Goal: Task Accomplishment & Management: Manage account settings

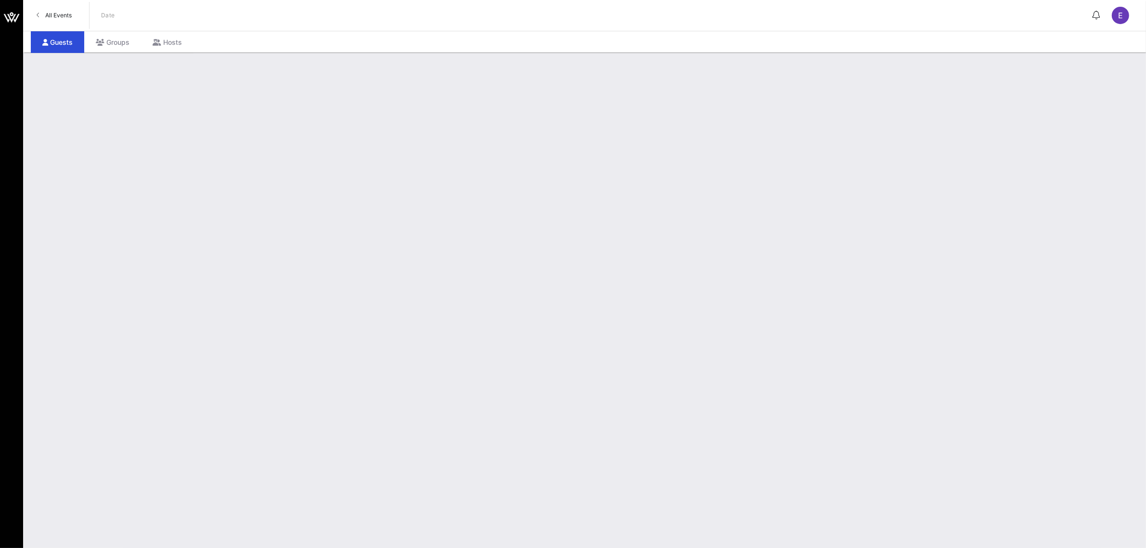
drag, startPoint x: 49, startPoint y: 13, endPoint x: 110, endPoint y: 184, distance: 182.3
click at [49, 13] on span "All Events" at bounding box center [58, 15] width 26 height 7
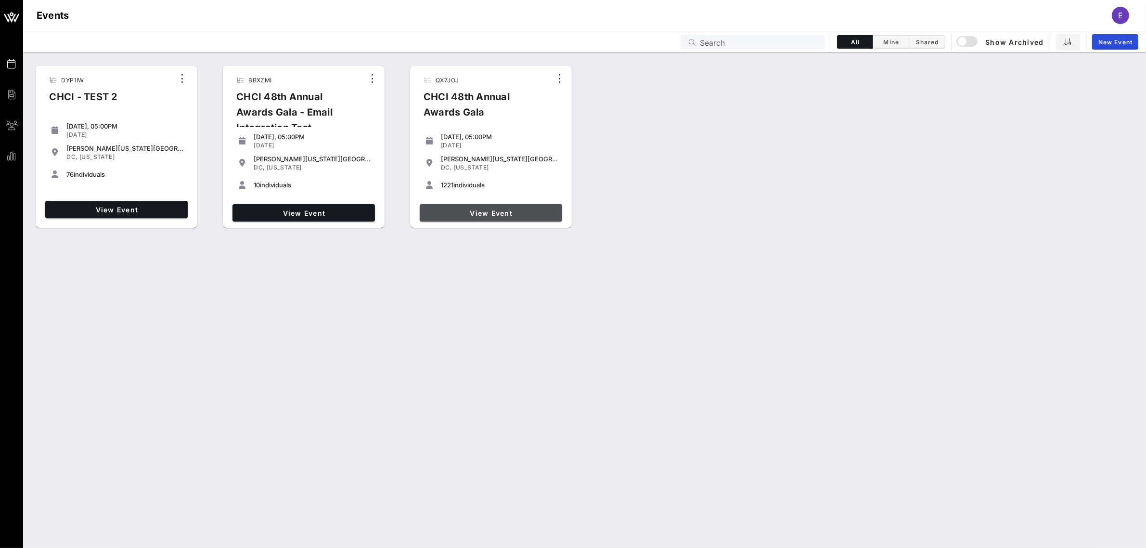
click at [501, 215] on span "View Event" at bounding box center [490, 213] width 135 height 8
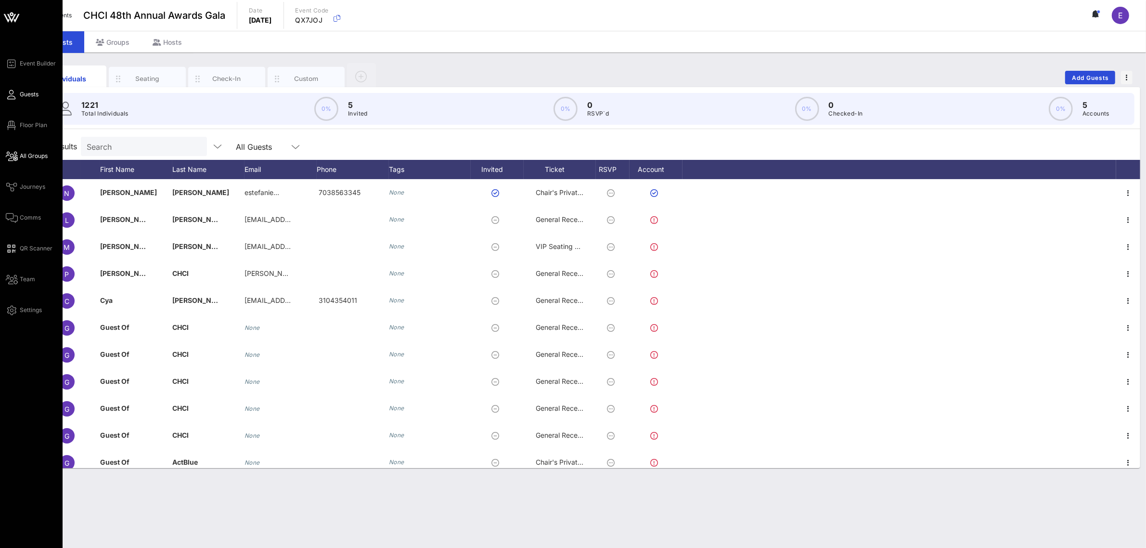
click at [29, 156] on span "All Groups" at bounding box center [34, 156] width 28 height 9
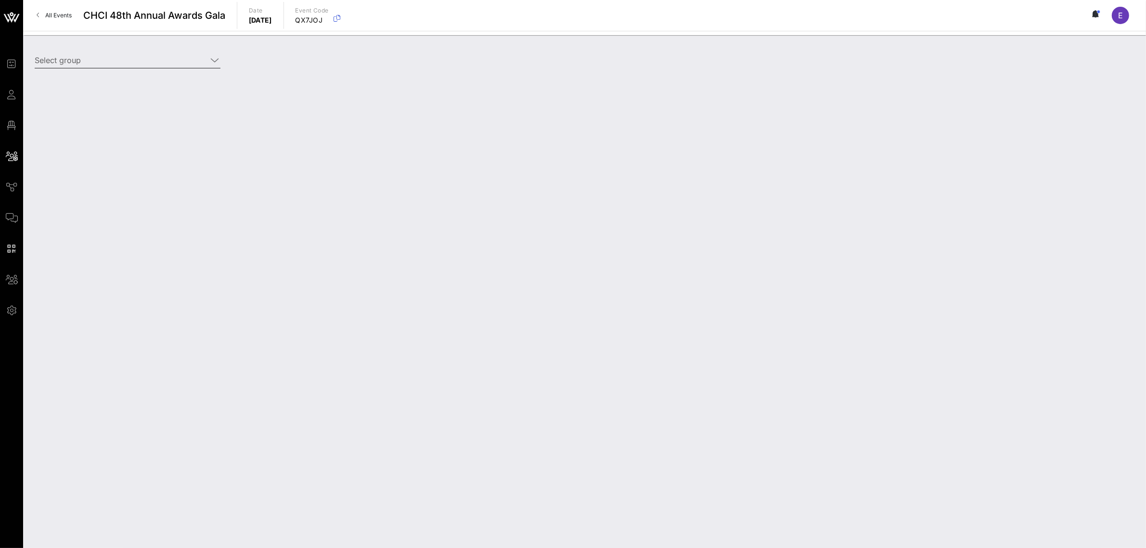
click at [209, 60] on div at bounding box center [215, 60] width 12 height 12
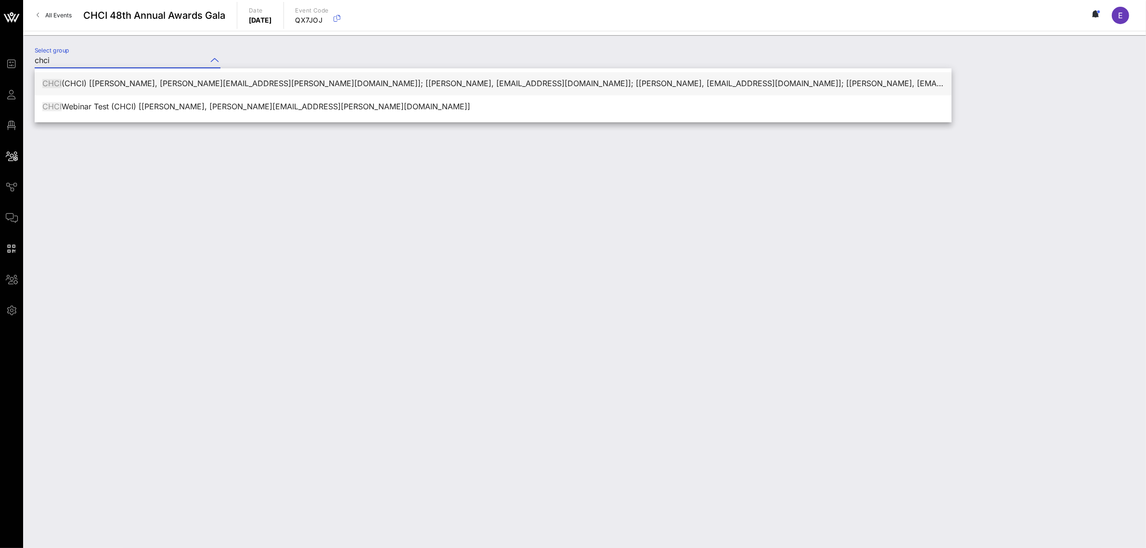
click at [234, 87] on div "CHCI (CHCI) [[PERSON_NAME], [PERSON_NAME][EMAIL_ADDRESS][PERSON_NAME][DOMAIN_NA…" at bounding box center [492, 83] width 901 height 9
type input "CHCI (CHCI) [[PERSON_NAME], [PERSON_NAME][EMAIL_ADDRESS][PERSON_NAME][DOMAIN_NA…"
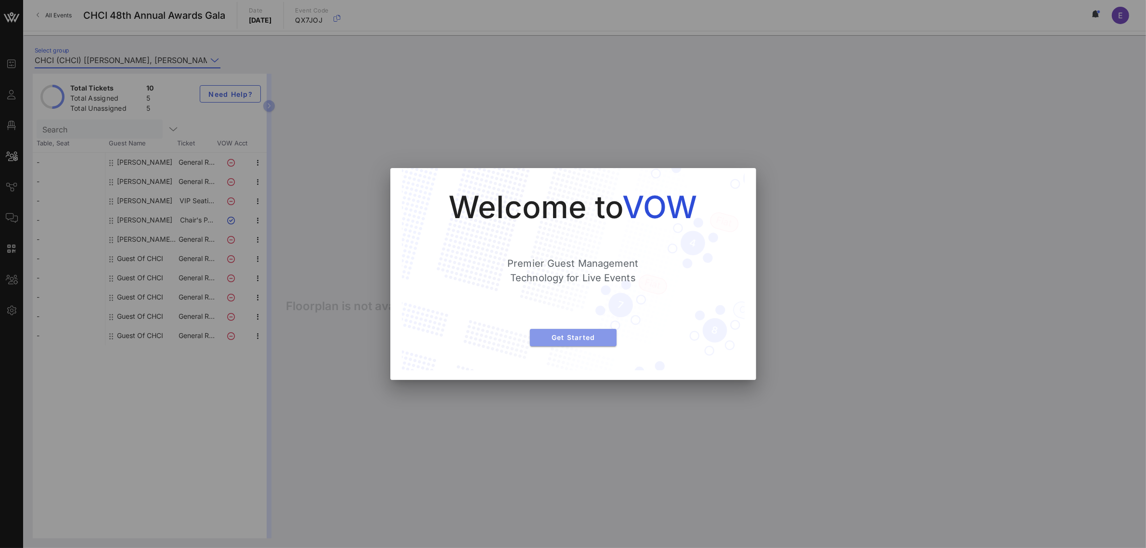
click at [589, 331] on button "Get Started" at bounding box center [573, 337] width 87 height 17
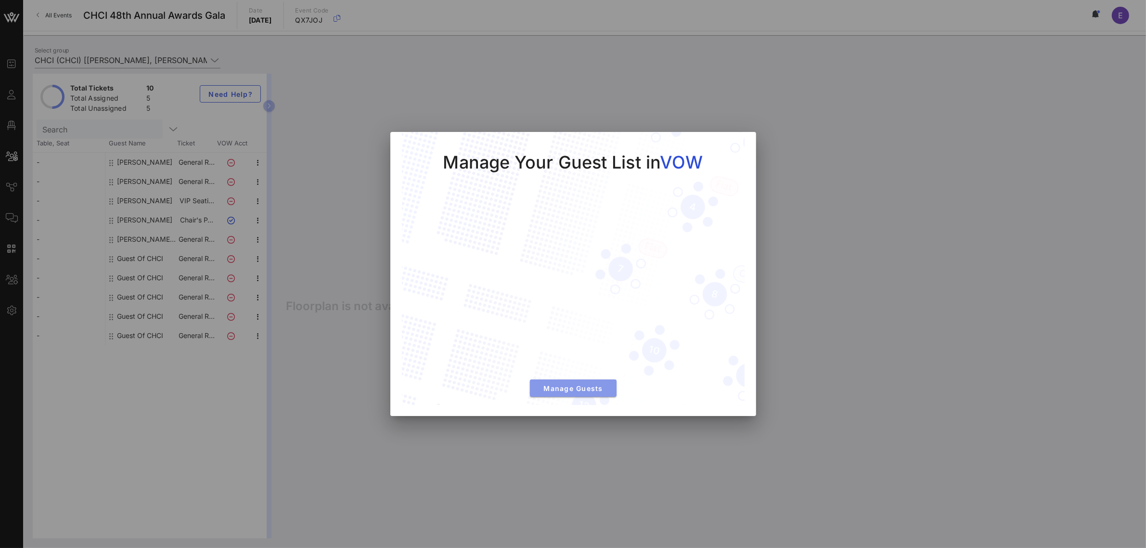
click at [578, 391] on span "Manage Guests" at bounding box center [572, 388] width 71 height 8
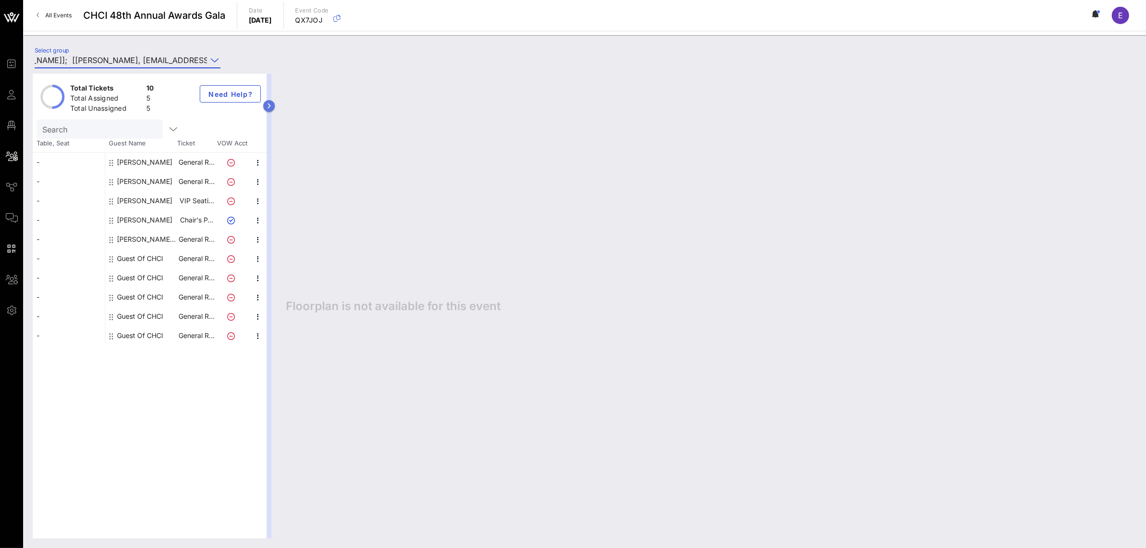
click at [272, 104] on button "button" at bounding box center [269, 106] width 12 height 12
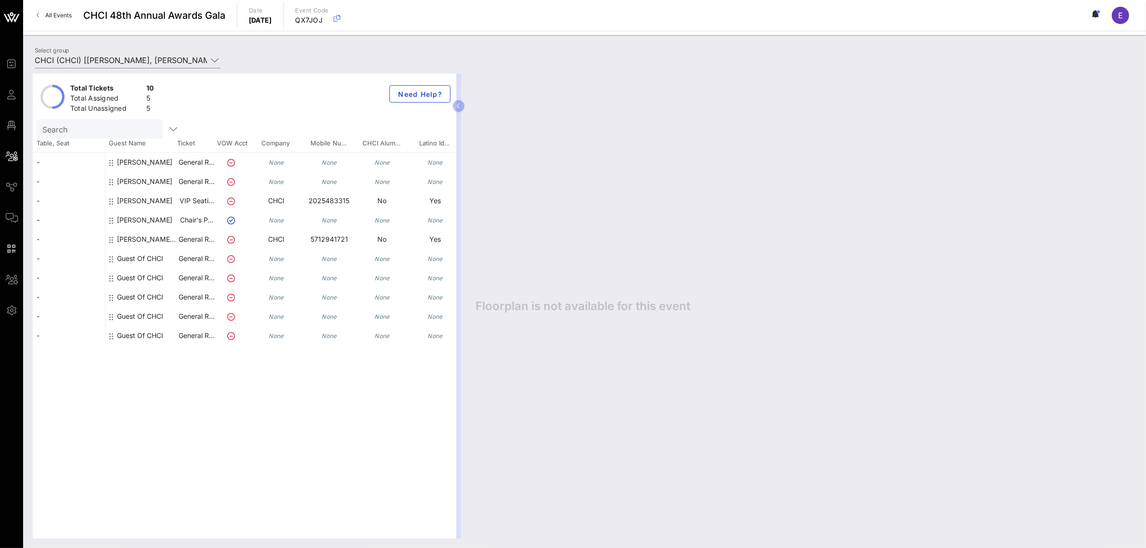
click at [450, 165] on div "None" at bounding box center [435, 162] width 53 height 19
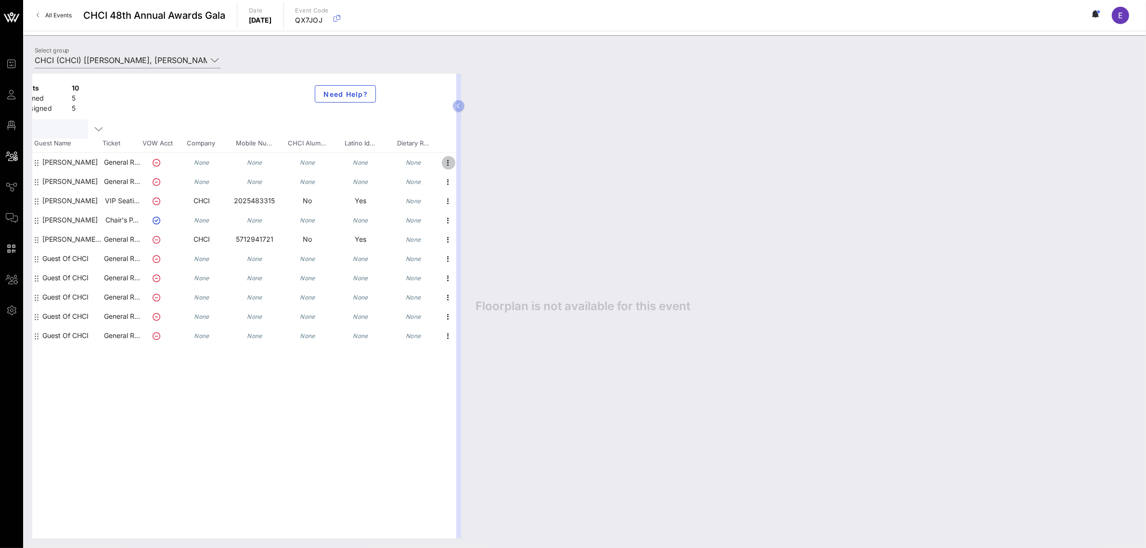
click at [447, 164] on icon "button" at bounding box center [449, 163] width 12 height 12
click at [479, 165] on div "Edit" at bounding box center [499, 166] width 73 height 8
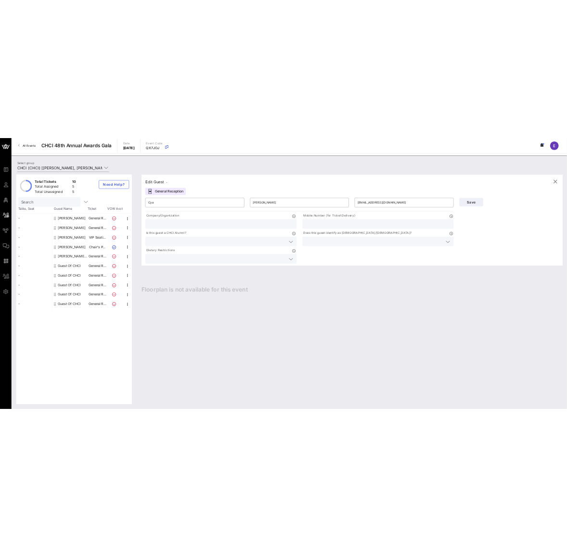
scroll to position [0, 0]
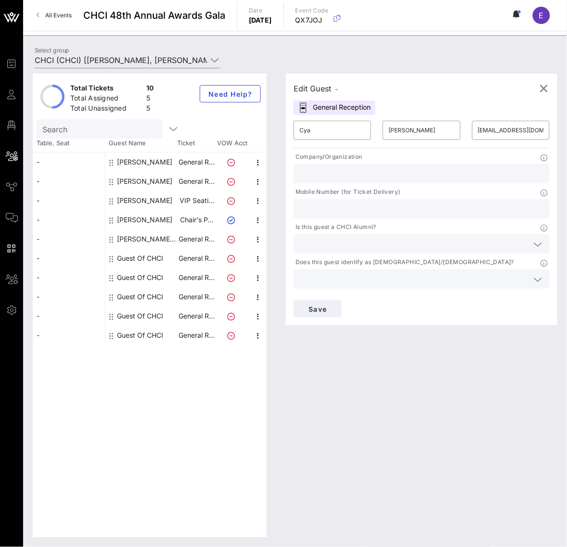
click at [534, 244] on icon at bounding box center [538, 245] width 9 height 12
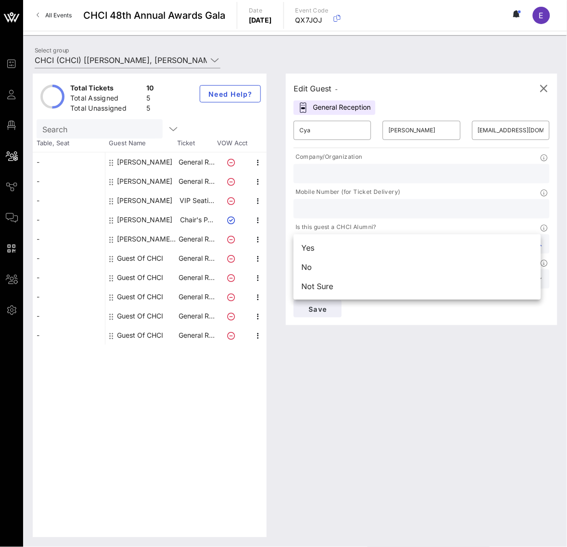
click at [325, 388] on div "Edit Guest - General Reception ​ Cya ​ [PERSON_NAME] ​ [EMAIL_ADDRESS][DOMAIN_N…" at bounding box center [416, 306] width 281 height 464
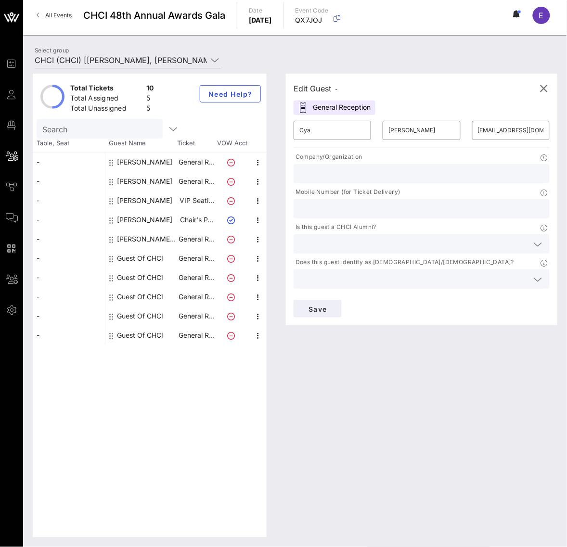
click at [534, 281] on icon at bounding box center [538, 280] width 9 height 12
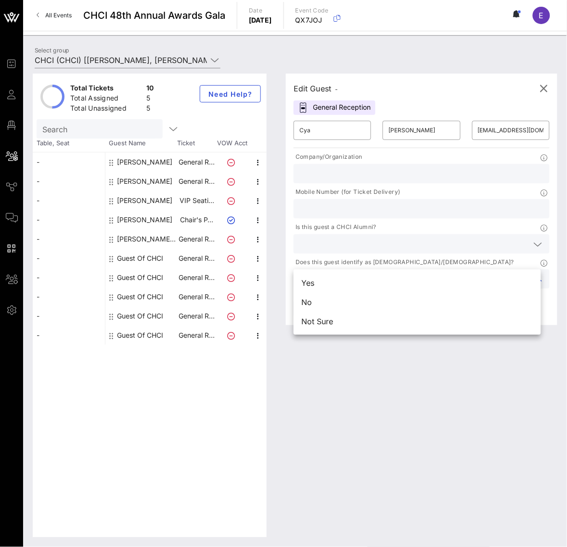
click at [377, 424] on div "Edit Guest - General Reception ​ Cya ​ [PERSON_NAME] ​ [EMAIL_ADDRESS][DOMAIN_N…" at bounding box center [416, 306] width 281 height 464
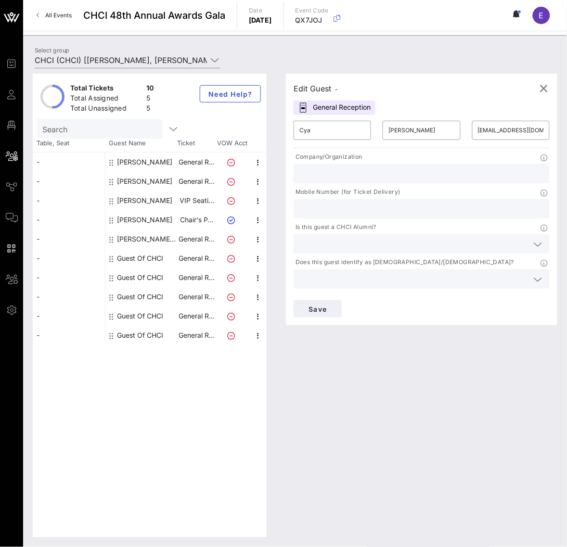
scroll to position [31, 0]
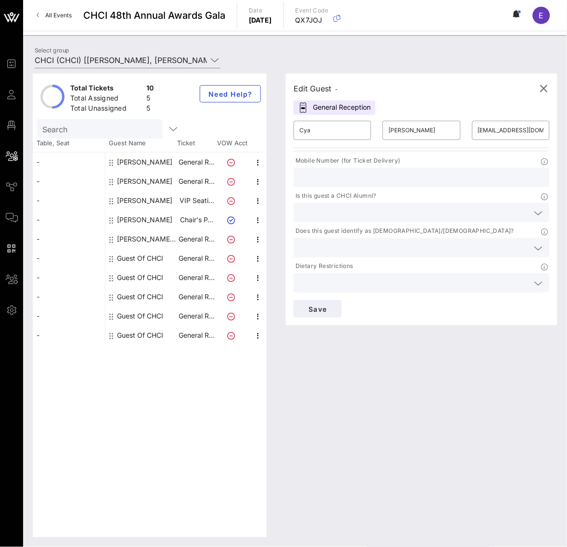
click at [534, 281] on icon at bounding box center [538, 284] width 9 height 12
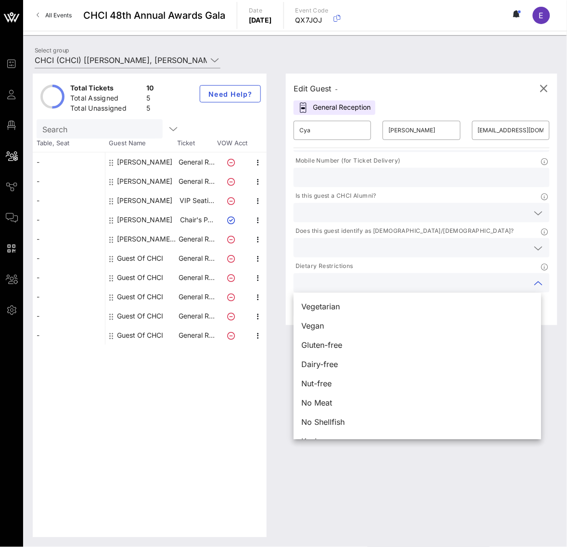
click at [564, 339] on div "Total Tickets 10 Total Assigned 5 Total Unassigned 5 Need Help? Search Table, S…" at bounding box center [295, 305] width 544 height 483
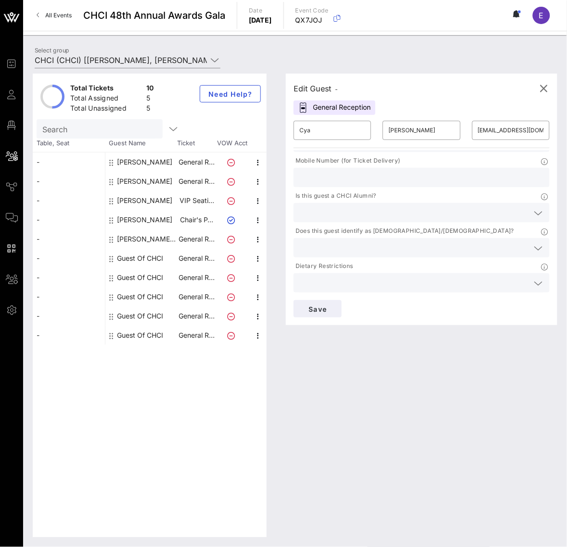
click at [534, 287] on icon at bounding box center [538, 284] width 9 height 12
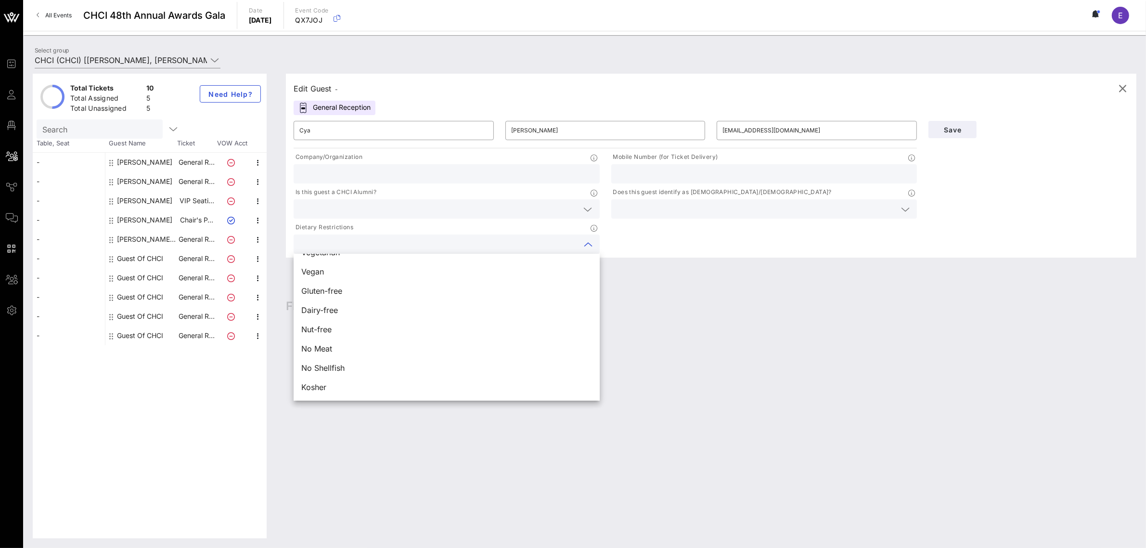
scroll to position [0, 0]
click at [681, 352] on div "Edit Guest - General Reception ​ Cya ​ [PERSON_NAME] ​ [EMAIL_ADDRESS][DOMAIN_N…" at bounding box center [706, 306] width 860 height 464
